Goal: Task Accomplishment & Management: Manage account settings

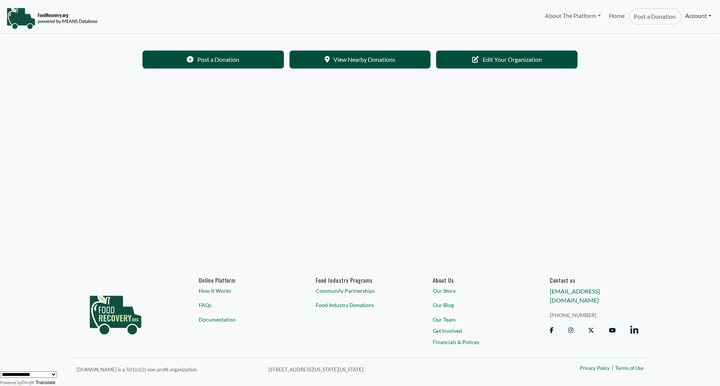
click at [695, 14] on link "Account" at bounding box center [698, 15] width 34 height 15
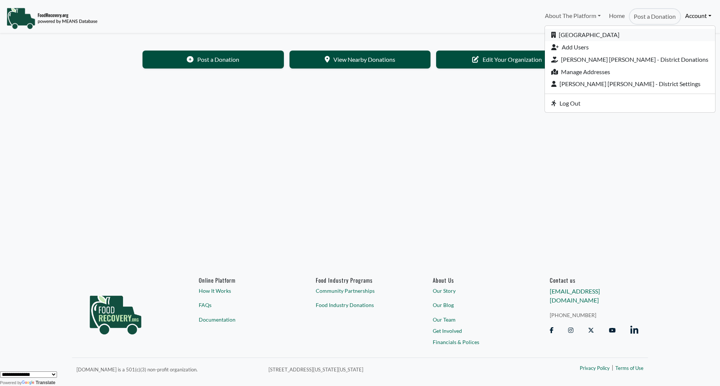
click at [622, 34] on link "[GEOGRAPHIC_DATA]" at bounding box center [630, 35] width 170 height 12
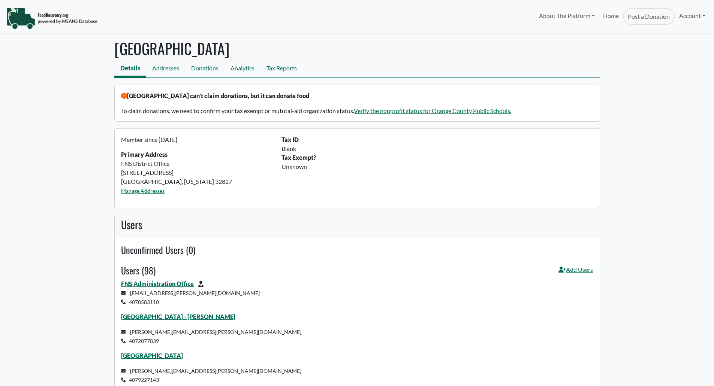
select select "Language Translate Widget"
click at [280, 66] on link "Tax Reports" at bounding box center [281, 69] width 42 height 17
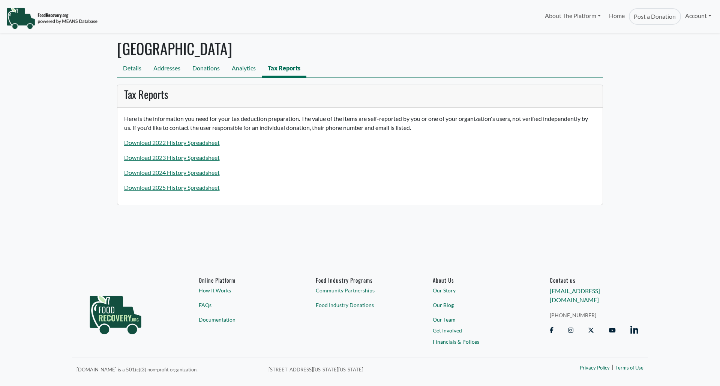
select select "Language Translate Widget"
click at [164, 186] on link "Download 2025 History Spreadsheet" at bounding box center [172, 187] width 96 height 7
